Goal: Information Seeking & Learning: Check status

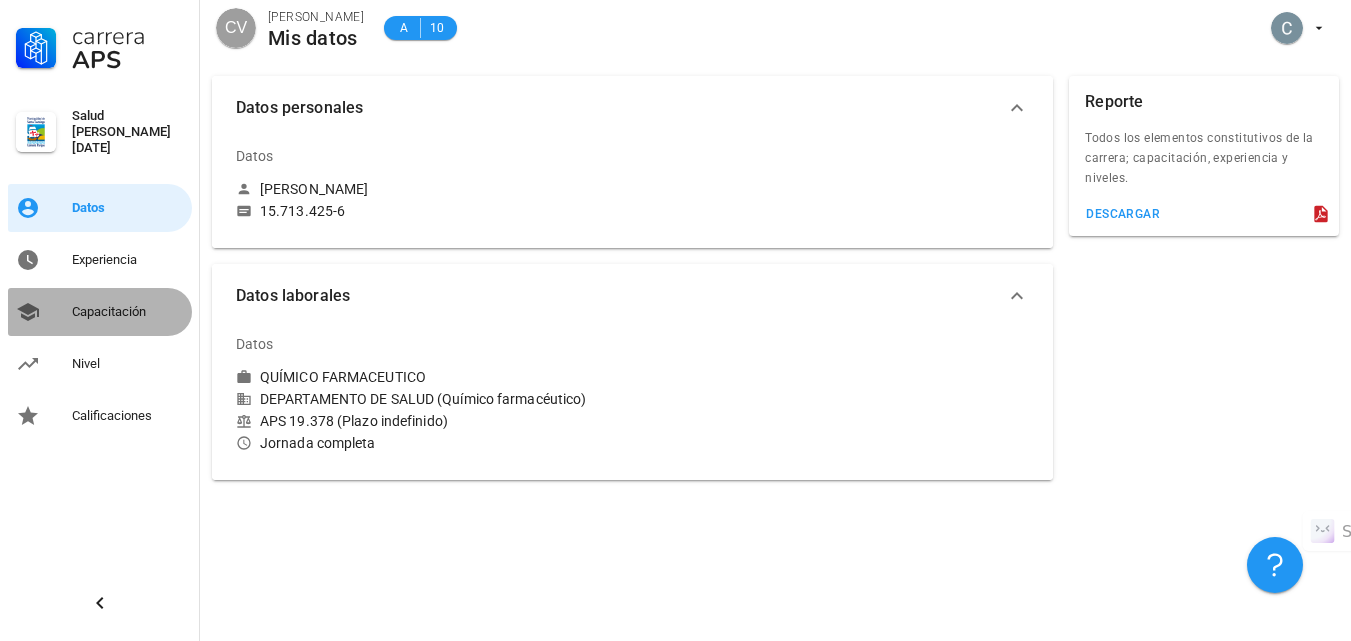
click at [123, 304] on div "Capacitación" at bounding box center [128, 312] width 112 height 16
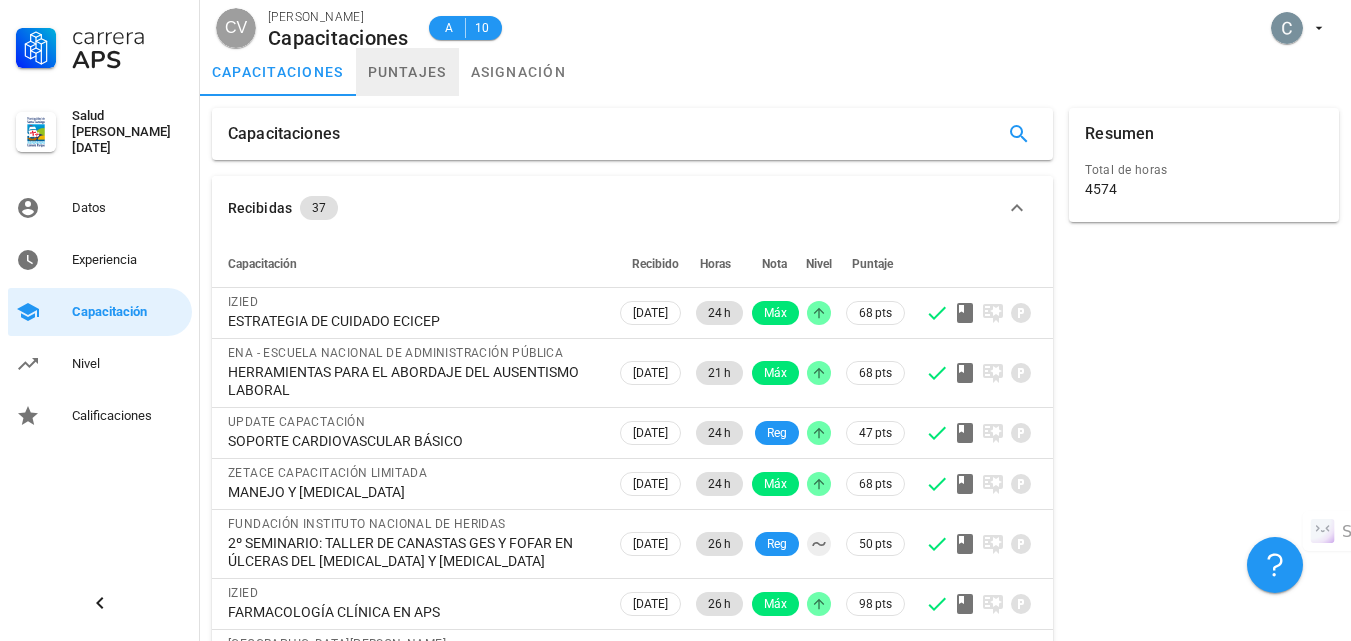
click at [380, 70] on link "puntajes" at bounding box center [407, 72] width 103 height 48
